Goal: Go to known website: Go to known website

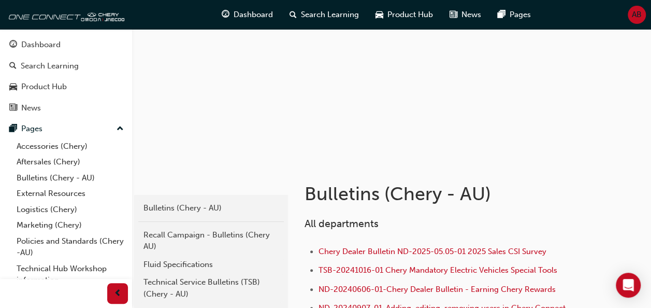
scroll to position [24, 0]
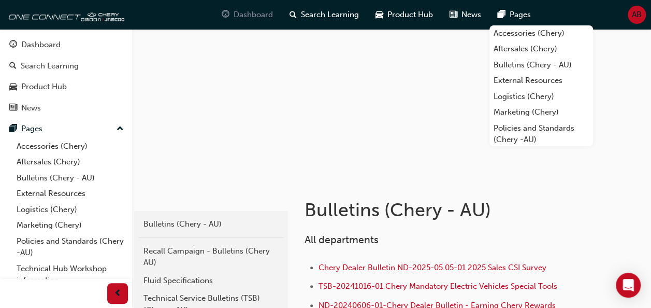
click at [251, 12] on span "Dashboard" at bounding box center [253, 15] width 39 height 12
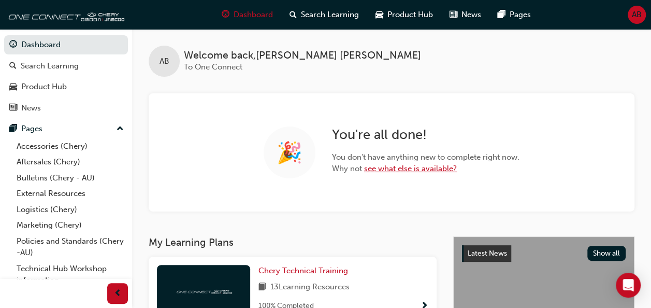
click at [427, 172] on link "see what else is available?" at bounding box center [410, 168] width 93 height 9
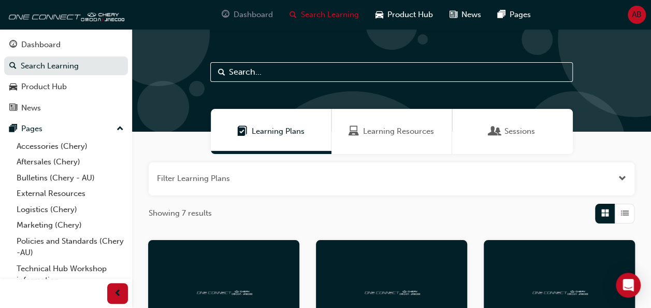
click at [240, 14] on span "Dashboard" at bounding box center [253, 15] width 39 height 12
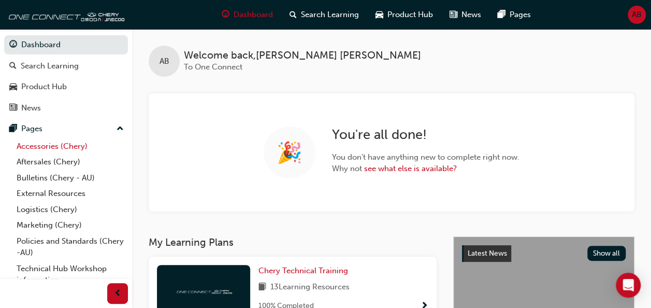
click at [36, 147] on link "Accessories (Chery)" at bounding box center [70, 146] width 116 height 16
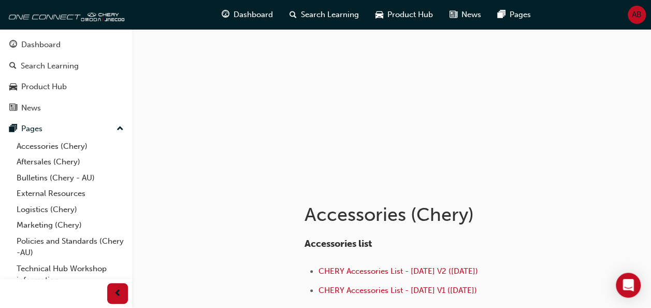
scroll to position [19, 0]
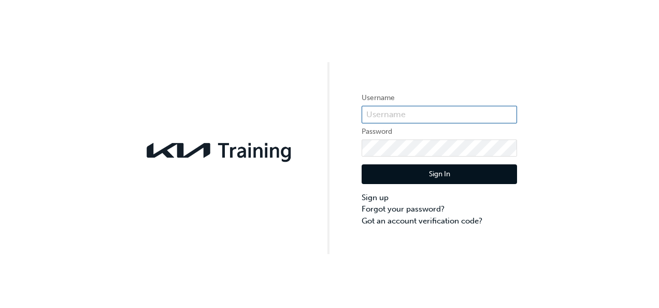
click at [386, 116] on input "text" at bounding box center [439, 115] width 155 height 18
type input "[EMAIL_ADDRESS][DOMAIN_NAME]"
click at [368, 176] on button "Sign In" at bounding box center [439, 174] width 155 height 20
